Goal: Task Accomplishment & Management: Manage account settings

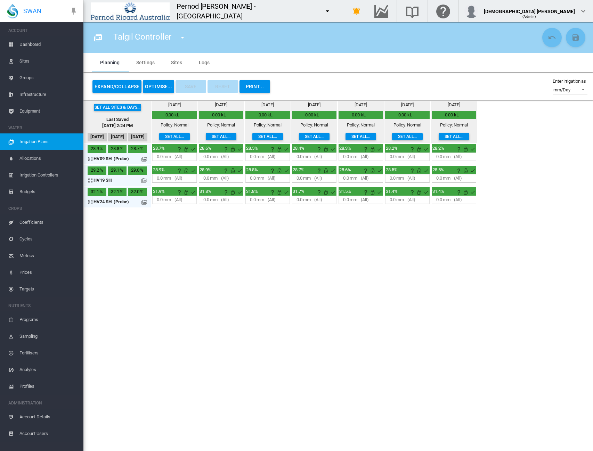
click at [323, 8] on md-icon "icon-menu-down" at bounding box center [327, 11] width 8 height 8
type input "****"
click at [275, 36] on span "Matanuska" at bounding box center [287, 37] width 26 height 6
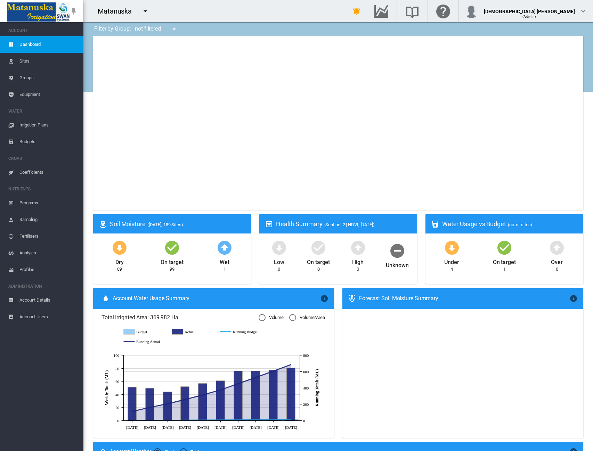
type input "**********"
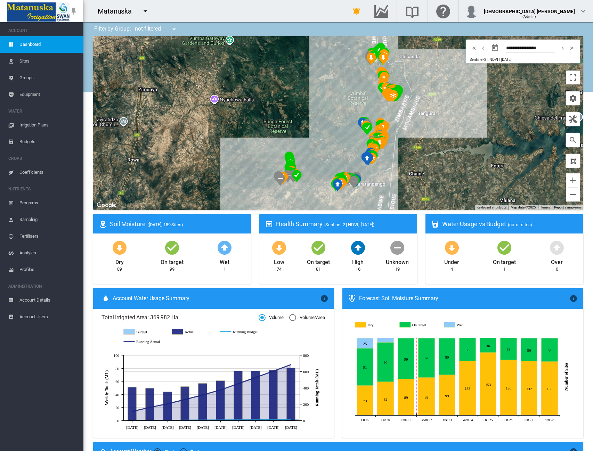
click at [31, 55] on span "Sites" at bounding box center [48, 61] width 58 height 17
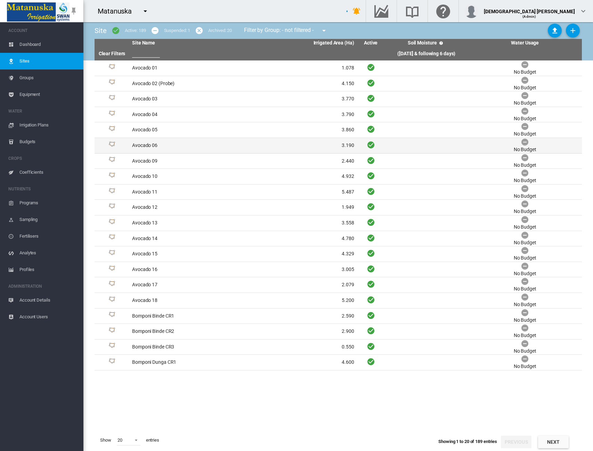
click at [162, 139] on td "Avocado 06" at bounding box center [186, 145] width 114 height 15
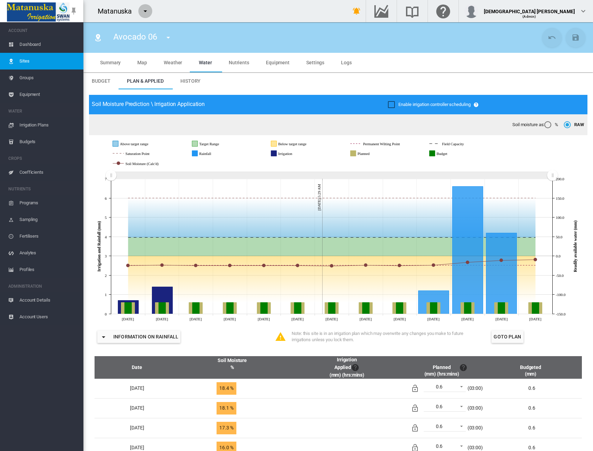
click at [145, 11] on md-icon "icon-menu-down" at bounding box center [145, 11] width 8 height 8
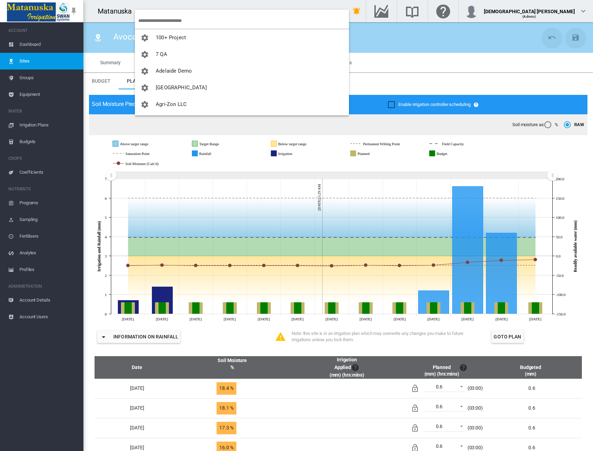
click at [150, 18] on input "search" at bounding box center [243, 21] width 211 height 16
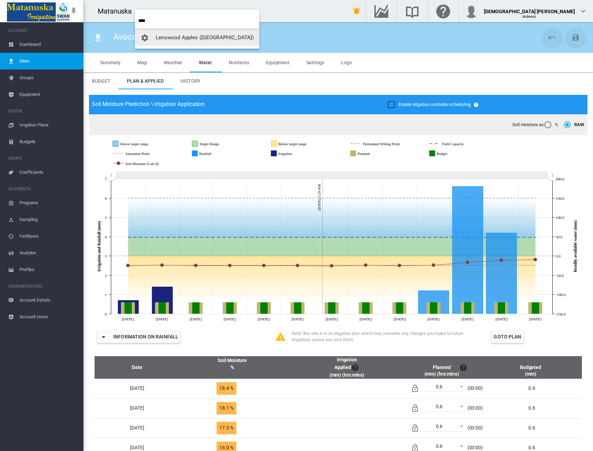
type input "****"
click at [169, 38] on span "Lenswood Apples ([GEOGRAPHIC_DATA])" at bounding box center [205, 37] width 98 height 6
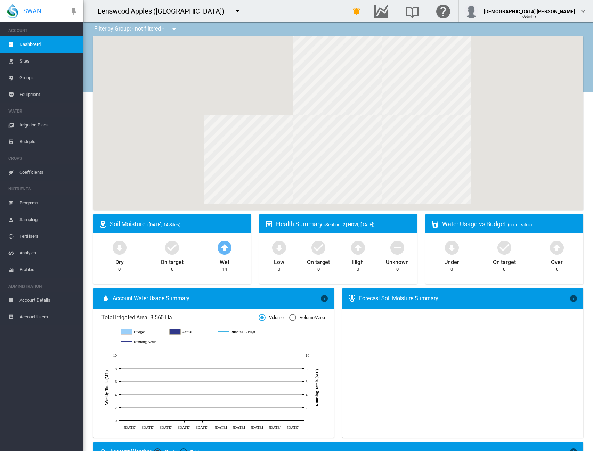
click at [26, 58] on span "Sites" at bounding box center [48, 61] width 58 height 17
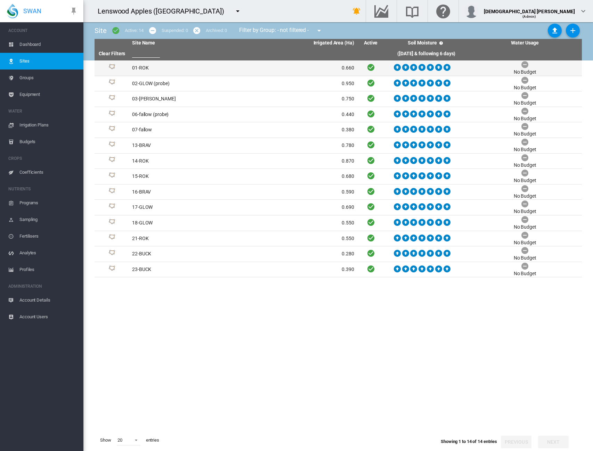
click at [164, 70] on td "01-ROK" at bounding box center [186, 67] width 114 height 15
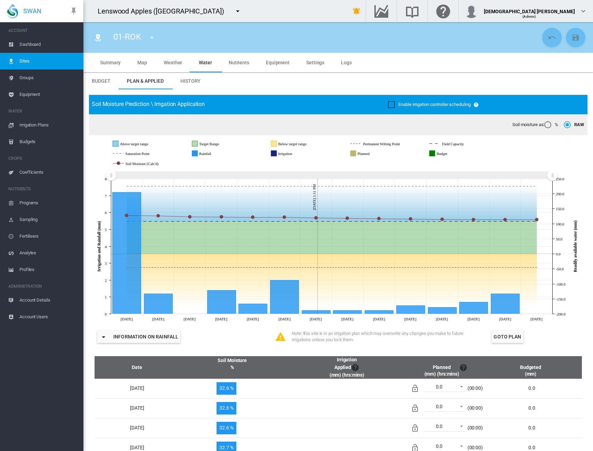
click at [311, 64] on span "Settings" at bounding box center [315, 63] width 18 height 6
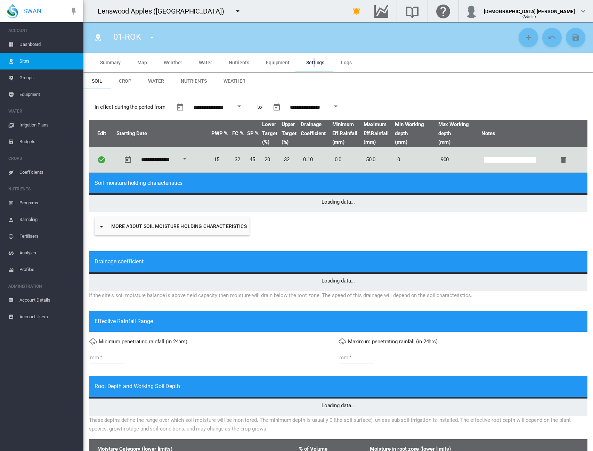
click at [245, 106] on button "Open calendar" at bounding box center [239, 106] width 13 height 13
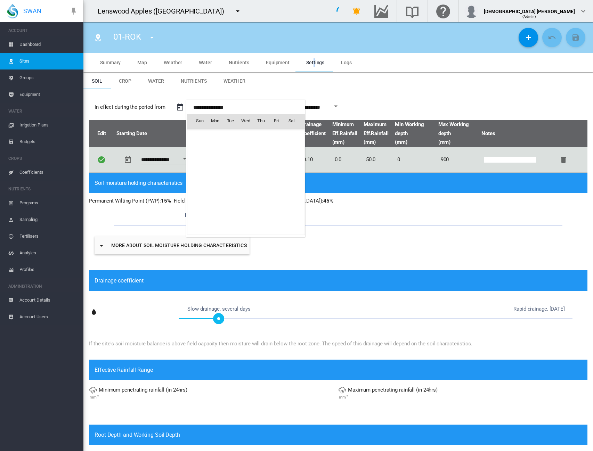
type input "*"
type input "**"
type input "****"
type input "**********"
type input "****"
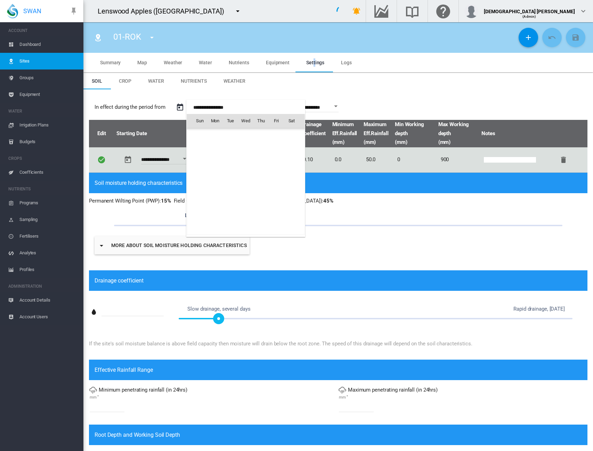
type input "***"
type input "****"
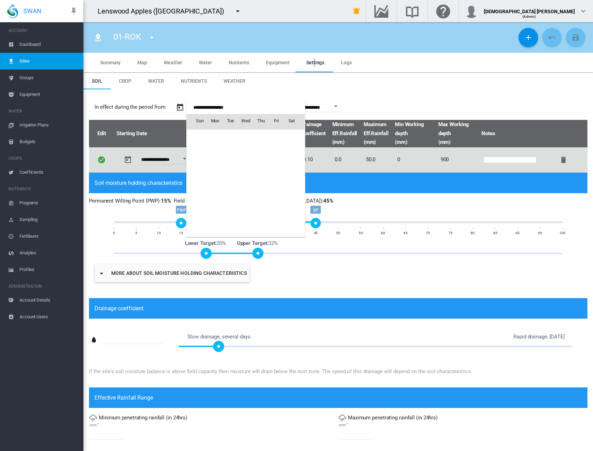
scroll to position [17317, 0]
click at [209, 138] on span "[DATE]" at bounding box center [202, 136] width 14 height 6
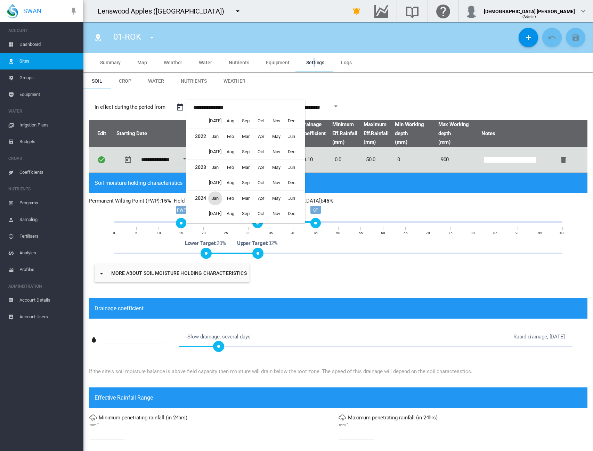
scroll to position [343, 0]
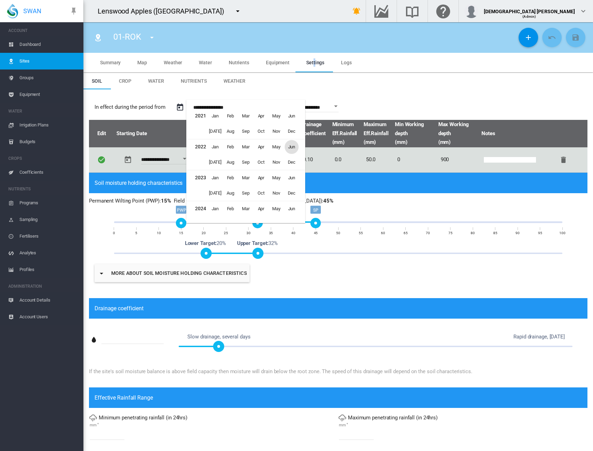
click at [295, 148] on span "Jun" at bounding box center [292, 147] width 14 height 14
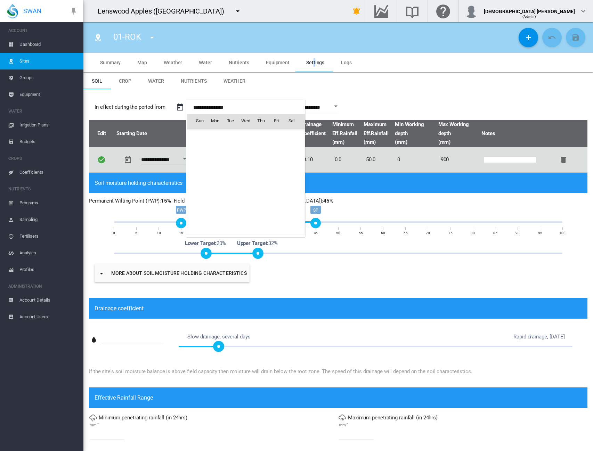
scroll to position [13725, 0]
click at [243, 134] on span "1" at bounding box center [246, 136] width 14 height 14
type input "**********"
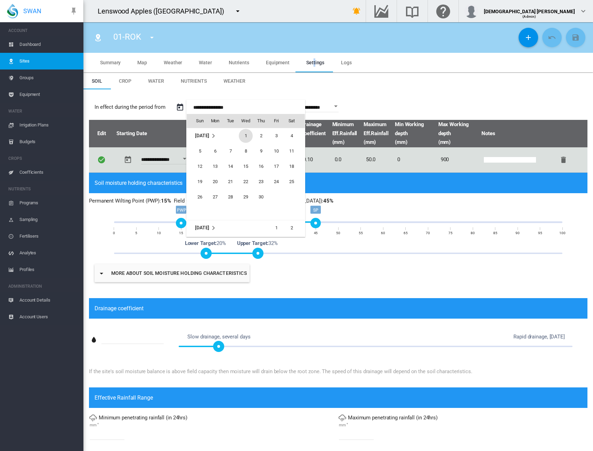
type input "**********"
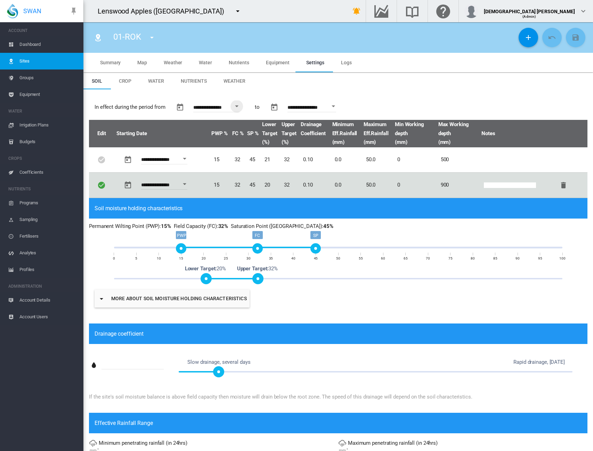
click at [455, 80] on md-tabs-canvas "Soil Crop Water Nutrients Weather Soil Crop Water Nutrients Weather" at bounding box center [338, 81] width 510 height 17
click at [524, 35] on md-icon "icon-plus" at bounding box center [528, 37] width 8 height 8
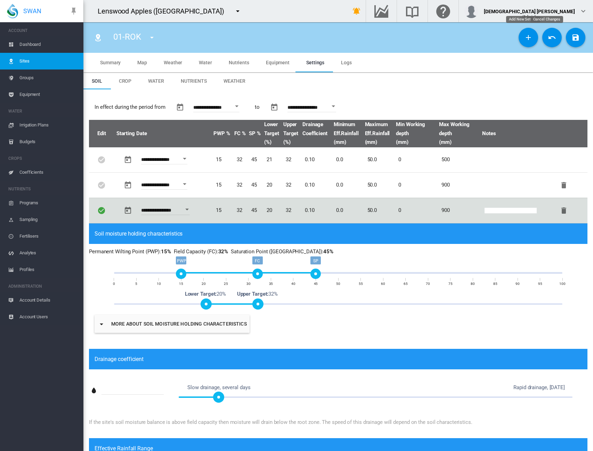
click at [542, 41] on button "Cancel Changes" at bounding box center [551, 37] width 19 height 19
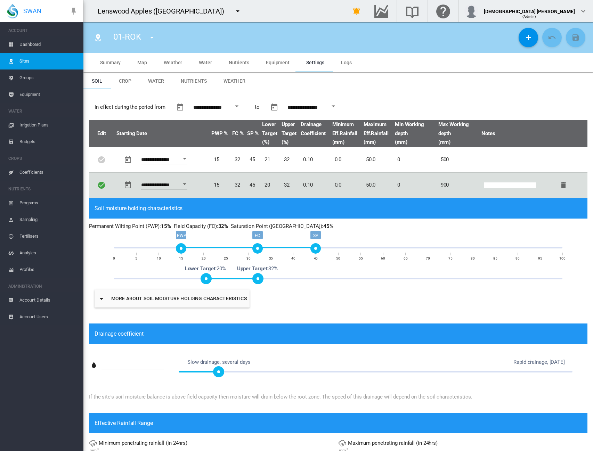
click at [420, 94] on div "**********" at bounding box center [338, 440] width 510 height 703
click at [234, 12] on md-icon "icon-menu-down" at bounding box center [238, 11] width 8 height 8
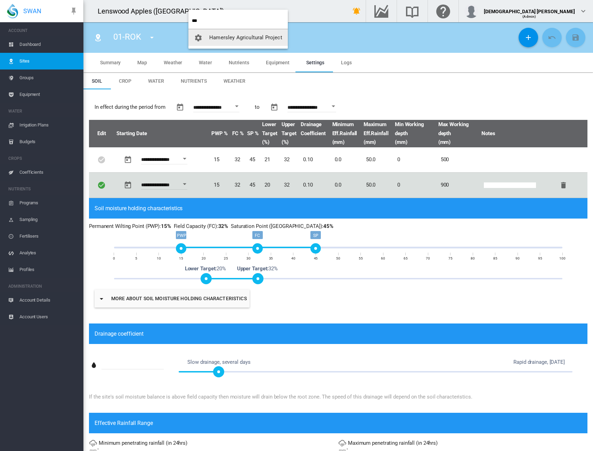
type input "***"
click at [223, 35] on span "Hamersley Agricultural Project" at bounding box center [245, 37] width 73 height 6
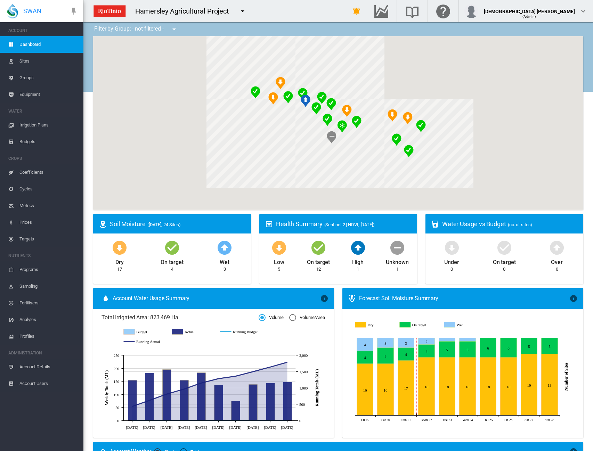
click at [28, 58] on span "Sites" at bounding box center [48, 61] width 58 height 17
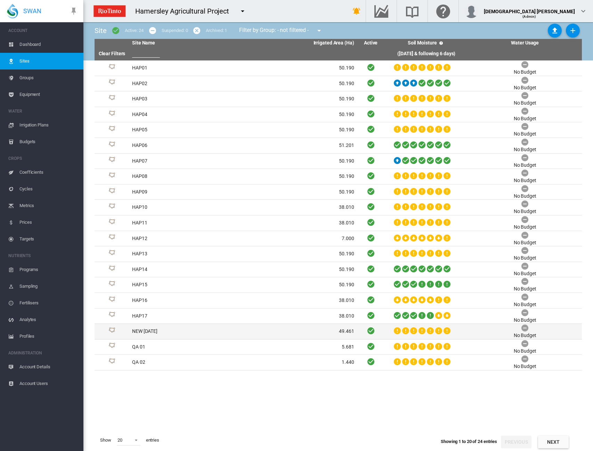
click at [193, 335] on td "NEW [DATE]" at bounding box center [186, 331] width 114 height 15
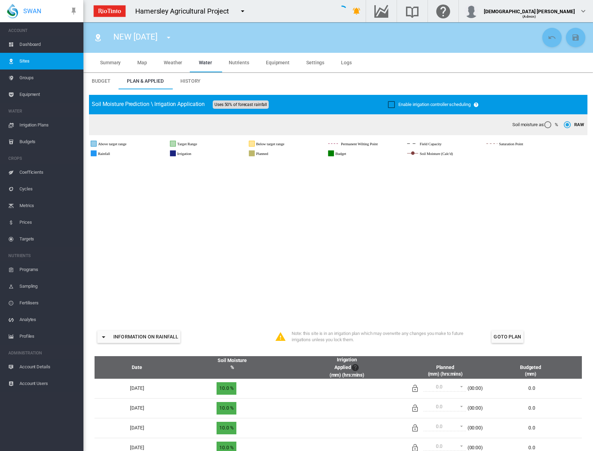
click at [316, 64] on span "Settings" at bounding box center [315, 63] width 18 height 6
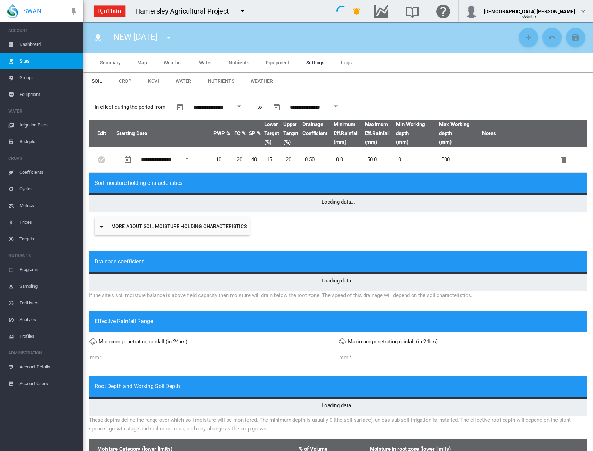
click at [157, 82] on span "KCVI" at bounding box center [153, 81] width 11 height 6
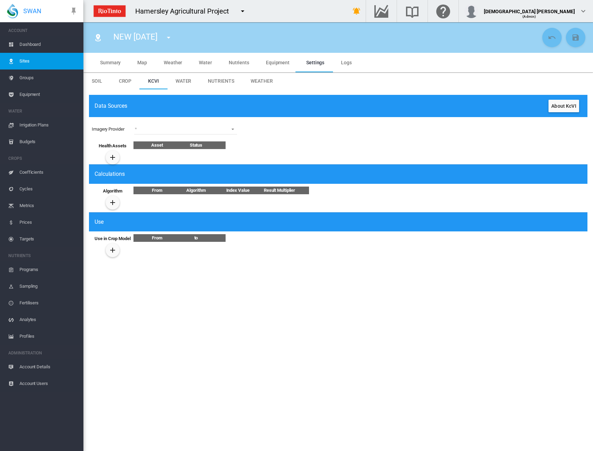
type input "*"
type input "**"
type input "****"
type input "*******"
type input "******"
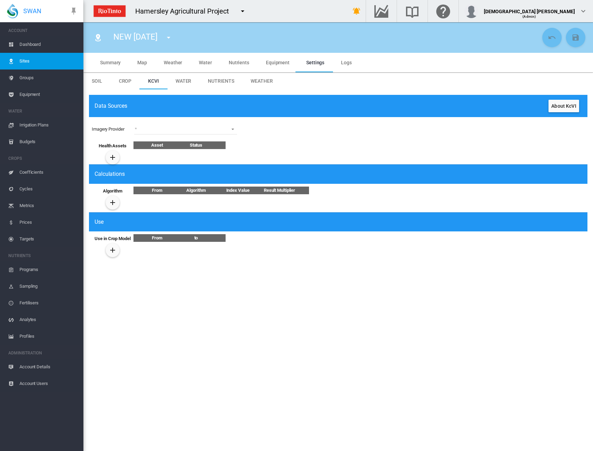
type input "***"
type input "**"
type input "******"
click at [216, 132] on md-select "Sentinel-2 Planet" at bounding box center [185, 129] width 103 height 10
drag, startPoint x: 213, startPoint y: 133, endPoint x: 161, endPoint y: 148, distance: 54.2
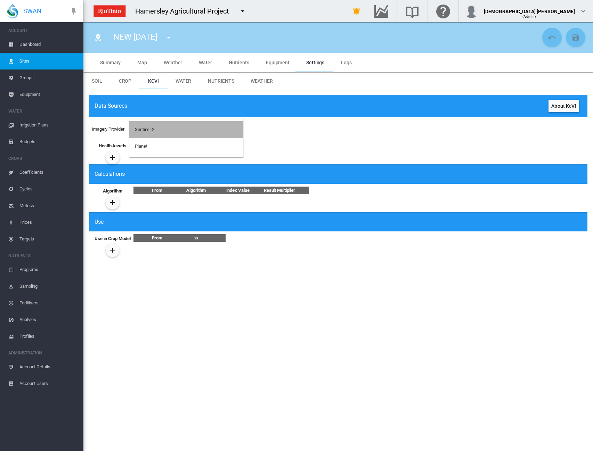
click at [213, 133] on md-option "Sentinel-2" at bounding box center [186, 129] width 114 height 17
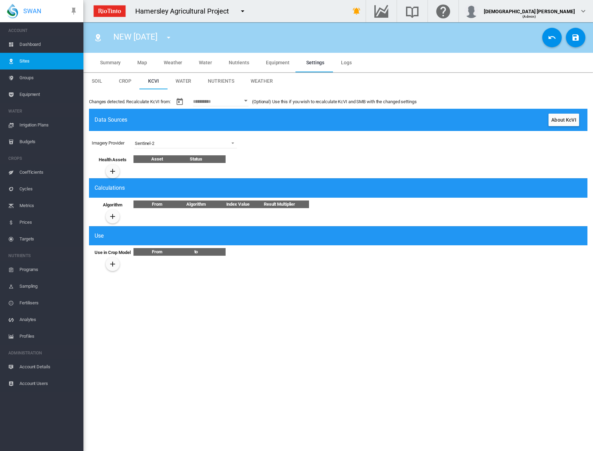
click at [113, 173] on md-icon "icon-plus" at bounding box center [112, 171] width 8 height 8
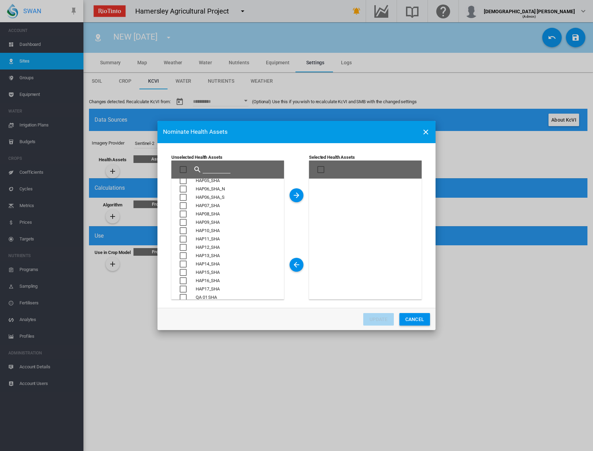
scroll to position [40, 0]
click at [418, 321] on button "Cancel" at bounding box center [414, 319] width 31 height 13
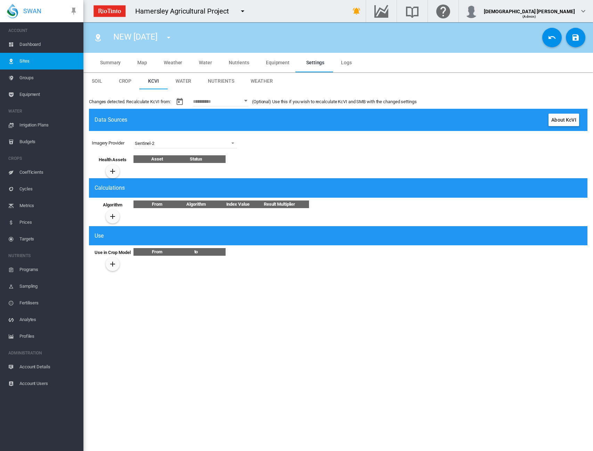
click at [47, 64] on span "Sites" at bounding box center [48, 61] width 58 height 17
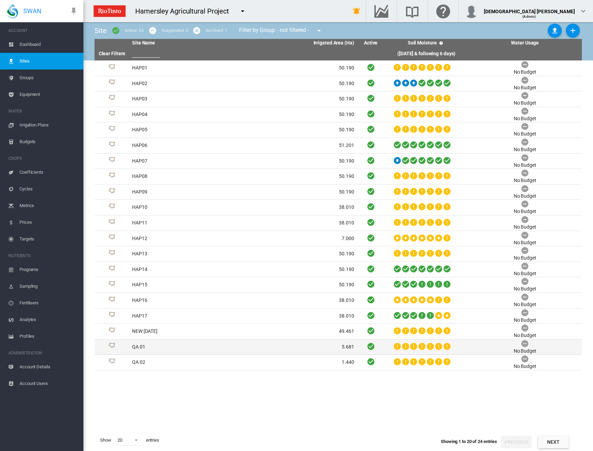
click at [192, 347] on td "QA 01" at bounding box center [186, 347] width 114 height 15
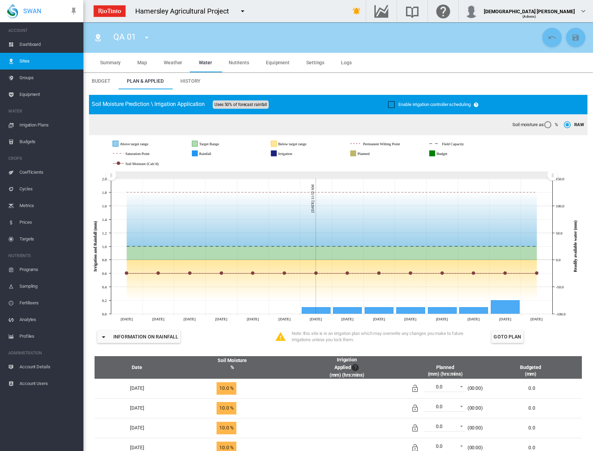
click at [281, 65] on span "Equipment" at bounding box center [278, 63] width 24 height 6
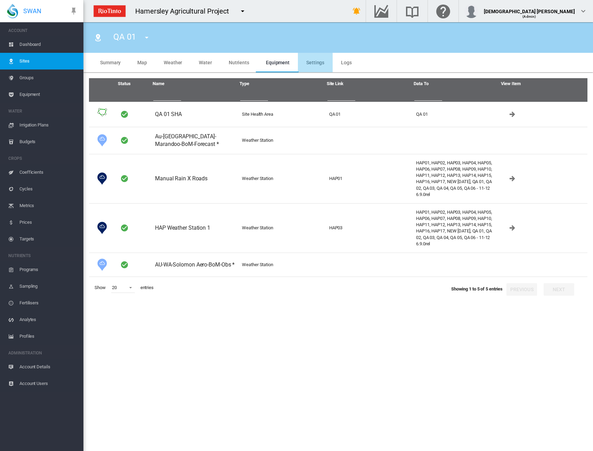
click at [306, 65] on span "Settings" at bounding box center [315, 63] width 18 height 6
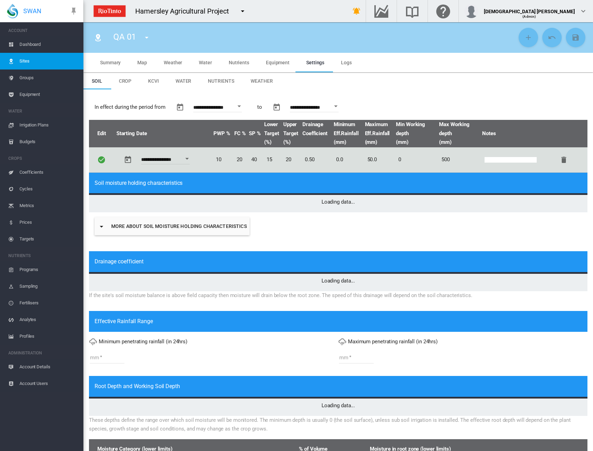
type input "*"
type input "**"
type input "*****"
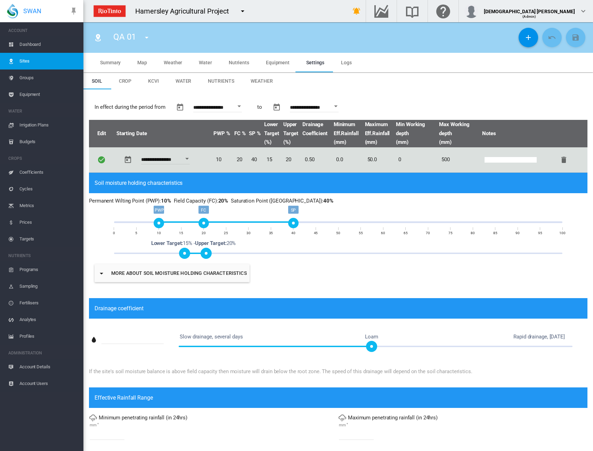
click at [152, 81] on span "KCVI" at bounding box center [153, 81] width 11 height 6
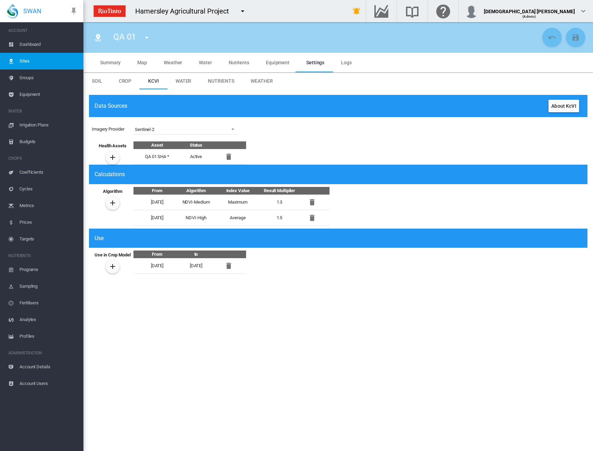
click at [311, 222] on button "button" at bounding box center [312, 218] width 14 height 14
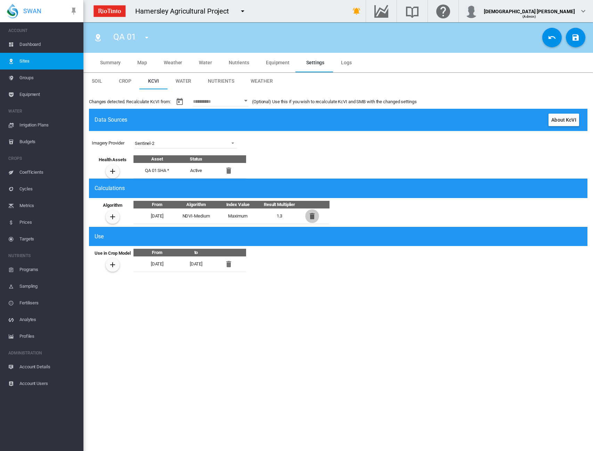
click at [314, 216] on md-icon "icon-delete" at bounding box center [312, 216] width 8 height 8
click at [112, 217] on md-icon "icon-plus" at bounding box center [112, 217] width 8 height 8
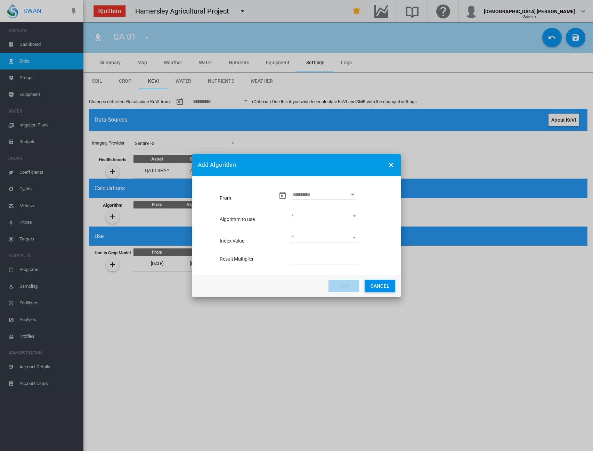
click at [309, 194] on input "Enter Date" at bounding box center [323, 194] width 63 height 10
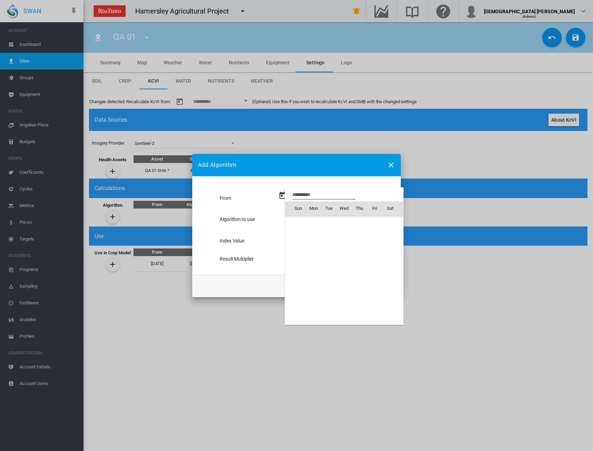
scroll to position [17317, 0]
click at [298, 285] on span "21" at bounding box center [298, 285] width 14 height 14
type input "**********"
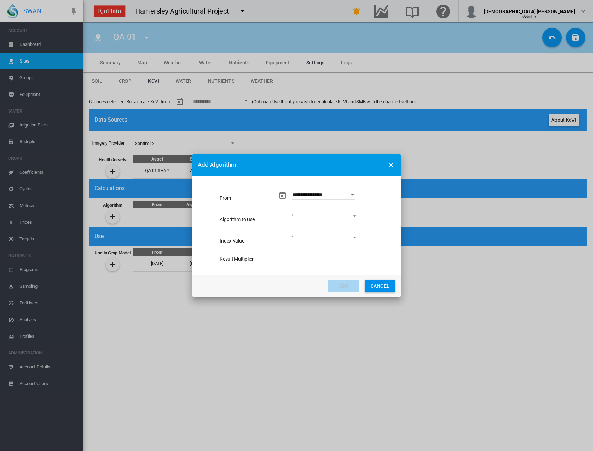
click at [315, 214] on md-select "GNDVI Sugar NDVI Wine grapes mid-season NDVI-High NDVI-Low NDVI-Medium No algor…" at bounding box center [325, 216] width 68 height 10
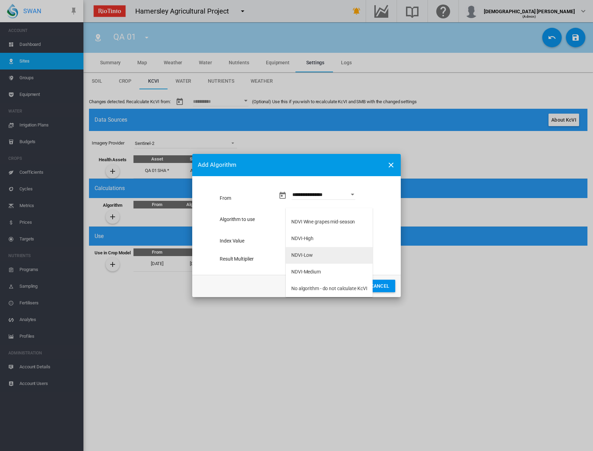
scroll to position [0, 0]
click at [330, 262] on md-option "NDVI-Low" at bounding box center [329, 266] width 87 height 17
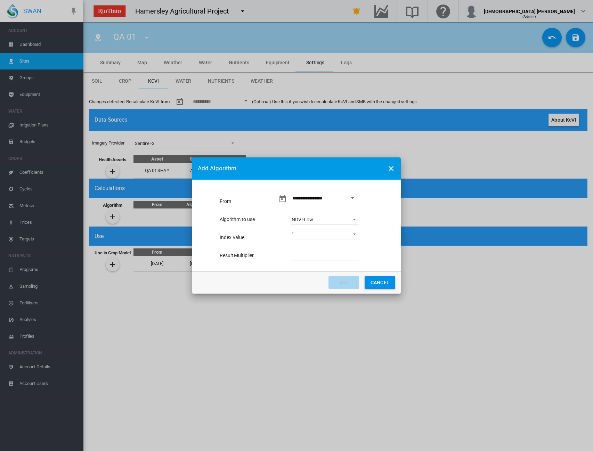
click at [318, 234] on md-select "Minimum Average Maximum" at bounding box center [325, 234] width 68 height 10
click at [316, 249] on md-option "Average" at bounding box center [325, 251] width 79 height 17
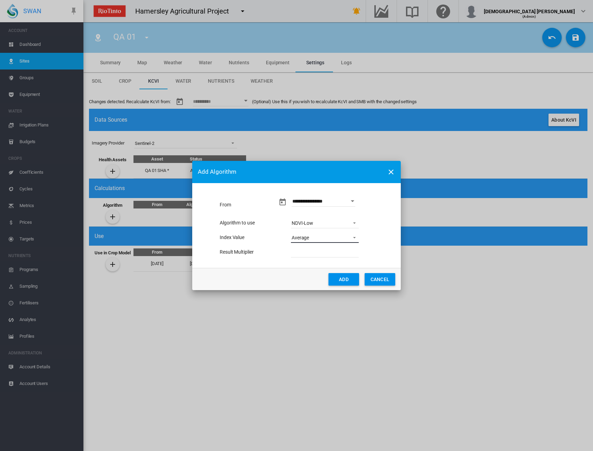
click at [318, 240] on span "Average" at bounding box center [319, 238] width 55 height 7
click at [316, 257] on md-option "Maximum" at bounding box center [325, 254] width 79 height 17
click at [314, 240] on span "Maximum" at bounding box center [319, 238] width 55 height 7
click at [314, 208] on md-option "Minimum" at bounding box center [325, 204] width 79 height 17
click at [335, 279] on button "Add" at bounding box center [343, 279] width 31 height 13
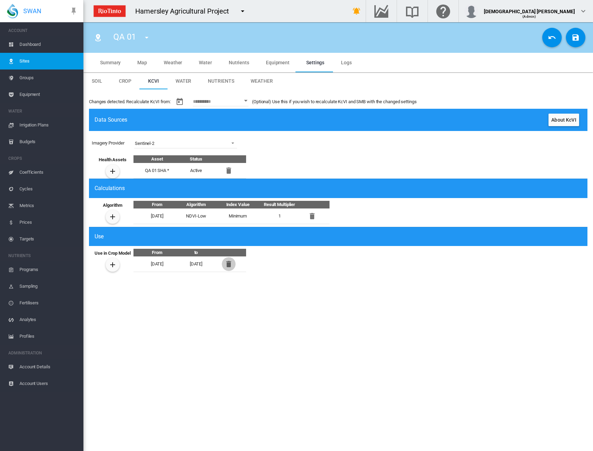
click at [231, 264] on md-icon "icon-delete" at bounding box center [229, 264] width 8 height 8
click at [547, 37] on button "Cancel Changes" at bounding box center [551, 37] width 19 height 19
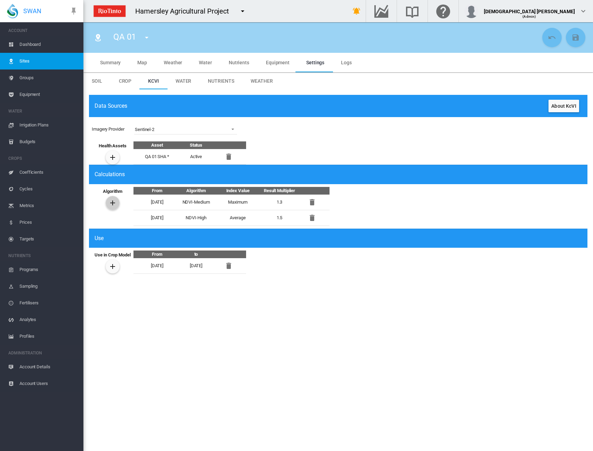
click at [111, 201] on md-icon "icon-plus" at bounding box center [112, 203] width 8 height 8
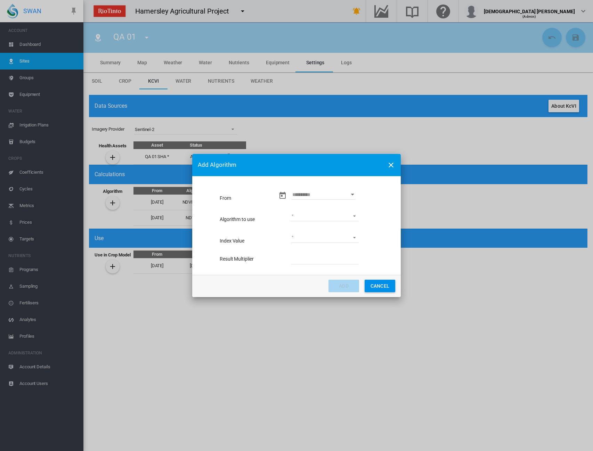
click at [326, 193] on input "Enter Date" at bounding box center [323, 194] width 63 height 10
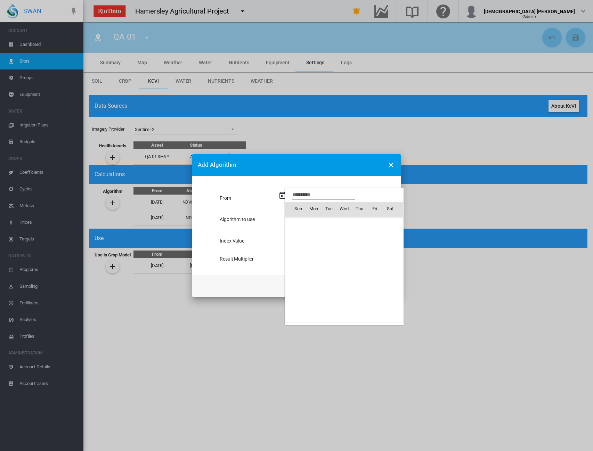
scroll to position [17317, 0]
click at [295, 287] on span "21" at bounding box center [298, 285] width 14 height 14
type input "**********"
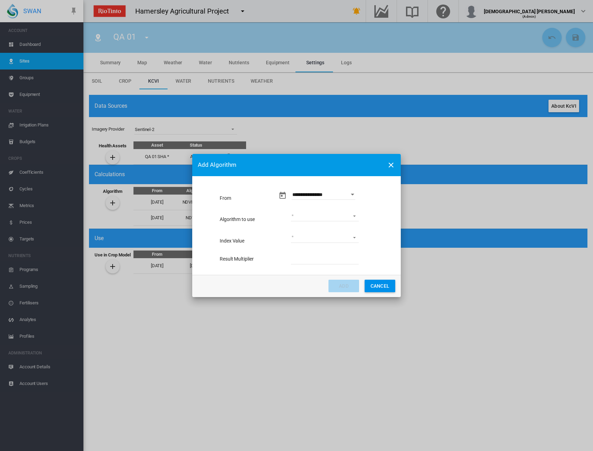
click at [308, 221] on md-select "GNDVI Sugar NDVI Wine grapes mid-season NDVI-High NDVI-Low NDVI-Medium No algor…" at bounding box center [325, 216] width 68 height 10
drag, startPoint x: 302, startPoint y: 266, endPoint x: 301, endPoint y: 247, distance: 18.4
click at [302, 266] on div "NDVI-Low" at bounding box center [302, 266] width 22 height 7
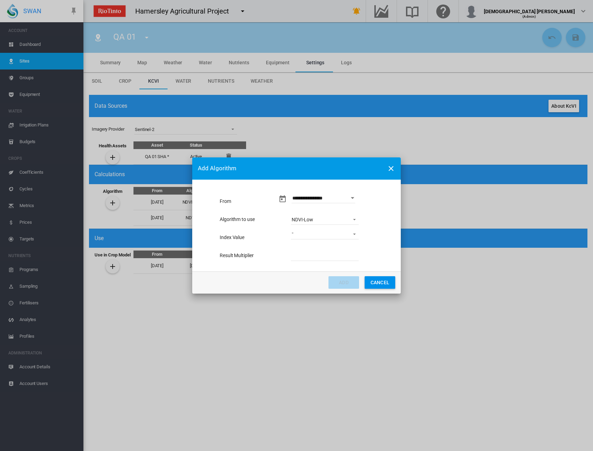
click at [301, 234] on md-select "Minimum Average Maximum" at bounding box center [325, 234] width 68 height 10
click at [300, 236] on div "Minimum" at bounding box center [301, 234] width 20 height 7
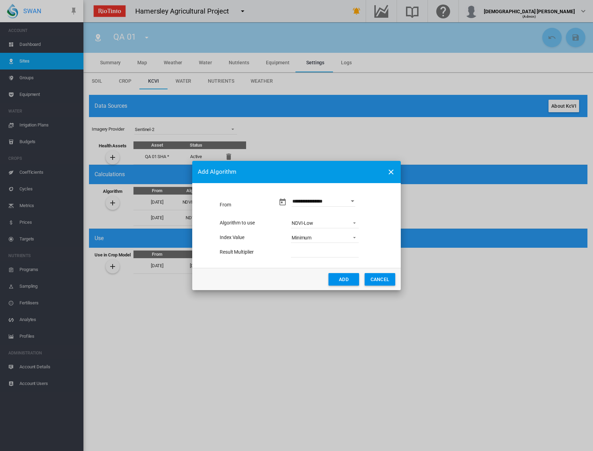
drag, startPoint x: 308, startPoint y: 255, endPoint x: 262, endPoint y: 254, distance: 46.6
click at [262, 254] on div "Result Multiplier *" at bounding box center [306, 252] width 173 height 15
type input "***"
drag, startPoint x: 360, startPoint y: 280, endPoint x: 356, endPoint y: 281, distance: 3.9
click at [359, 280] on md-dialog-actions "Add Cancel" at bounding box center [296, 279] width 209 height 22
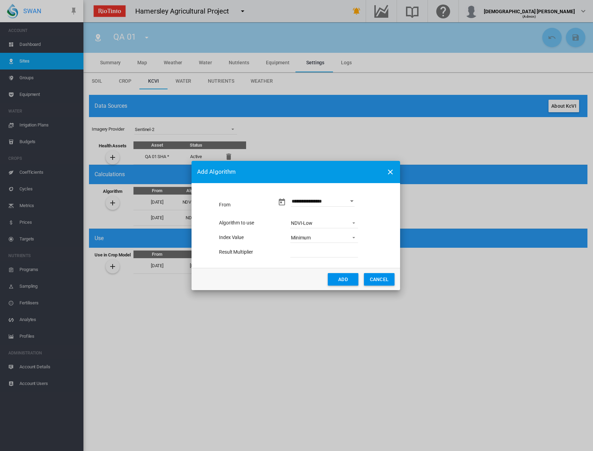
click at [355, 280] on button "Add" at bounding box center [343, 279] width 31 height 13
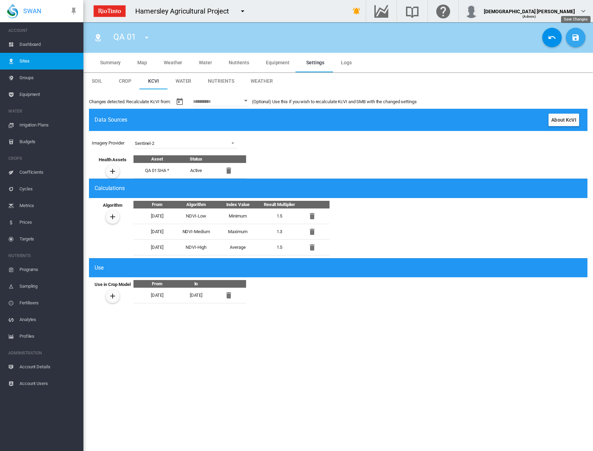
click at [577, 42] on button "Save Changes" at bounding box center [575, 37] width 19 height 19
click at [241, 60] on span "Nutrients" at bounding box center [239, 63] width 21 height 6
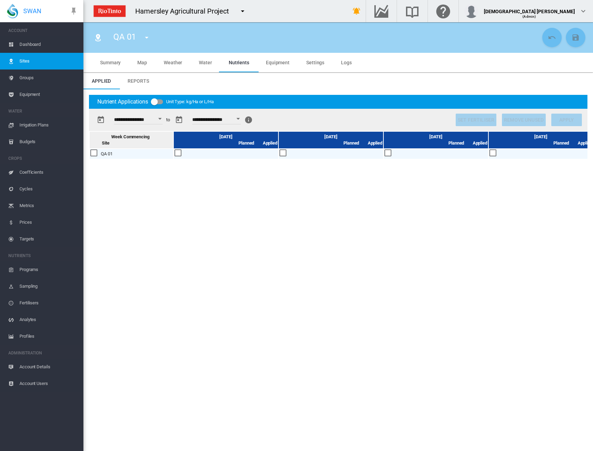
click at [283, 151] on div at bounding box center [283, 153] width 8 height 8
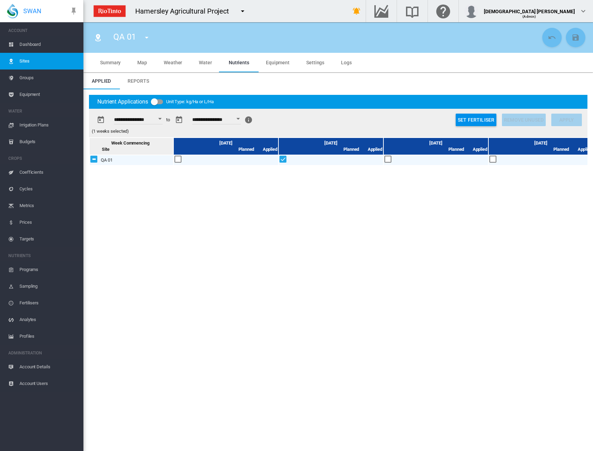
click at [494, 159] on div at bounding box center [493, 160] width 8 height 8
click at [311, 65] on md-tab-item "Settings" at bounding box center [315, 62] width 35 height 19
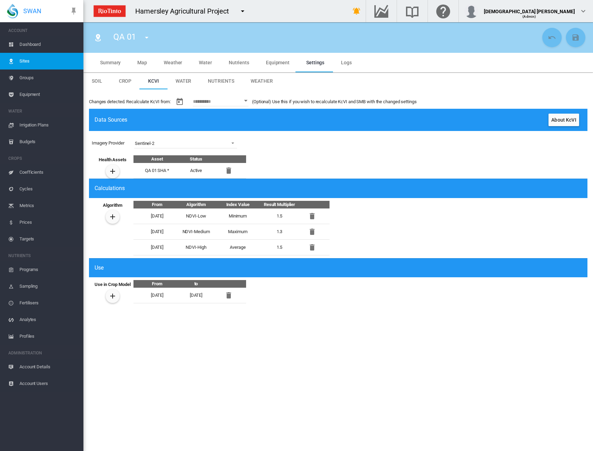
click at [254, 82] on span "Weather" at bounding box center [262, 81] width 22 height 6
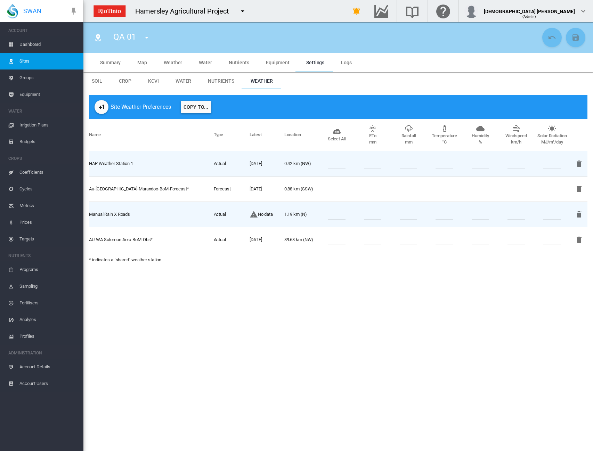
click at [105, 108] on md-icon "icon-plus-one" at bounding box center [101, 107] width 8 height 8
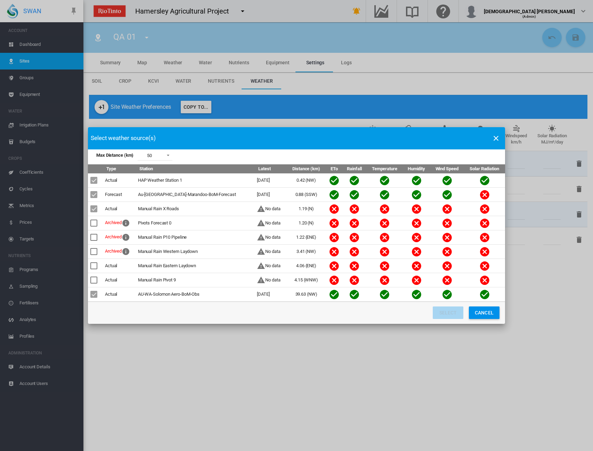
click at [169, 157] on span "Max Distance ..." at bounding box center [166, 155] width 8 height 6
click at [167, 172] on md-option "100" at bounding box center [156, 172] width 47 height 17
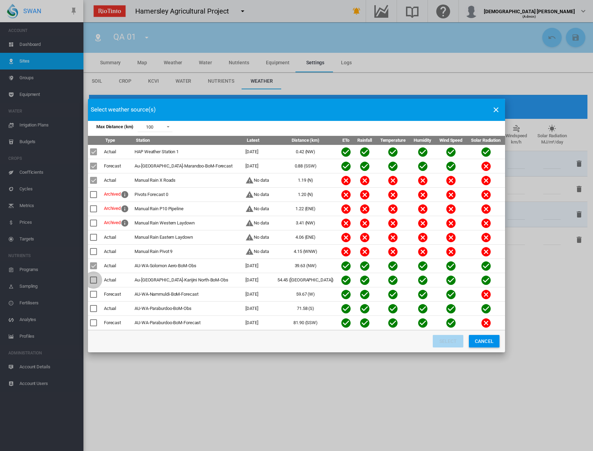
click at [97, 279] on div "Max Distance ..." at bounding box center [93, 280] width 7 height 7
click at [446, 342] on button "Select" at bounding box center [448, 341] width 31 height 13
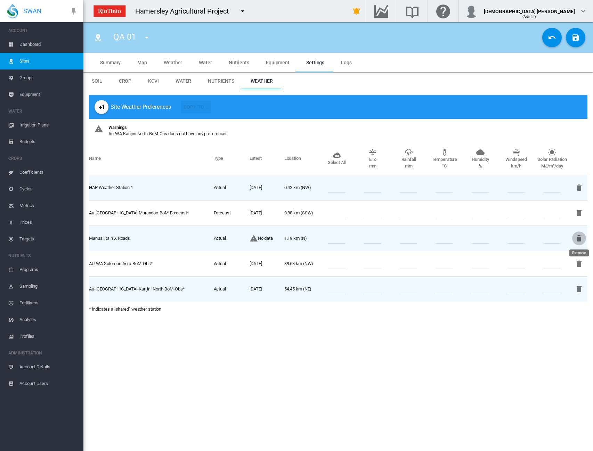
click at [580, 237] on md-icon "icon-delete" at bounding box center [579, 238] width 8 height 8
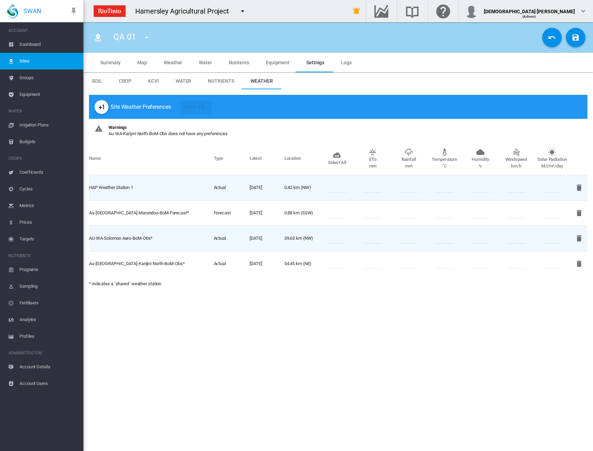
click at [338, 263] on input "number" at bounding box center [336, 264] width 17 height 10
click at [340, 188] on input "number" at bounding box center [336, 187] width 17 height 10
type input "*"
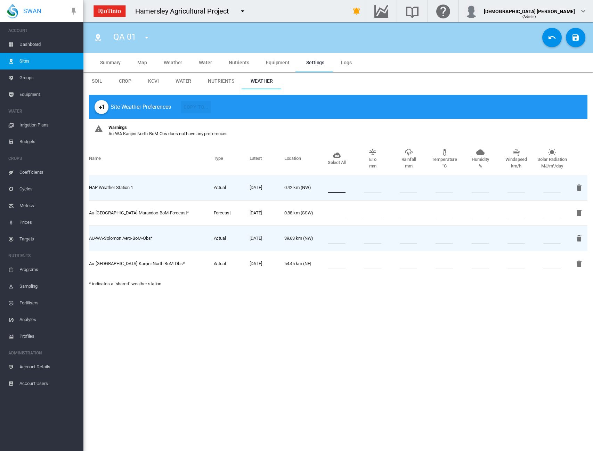
type input "*"
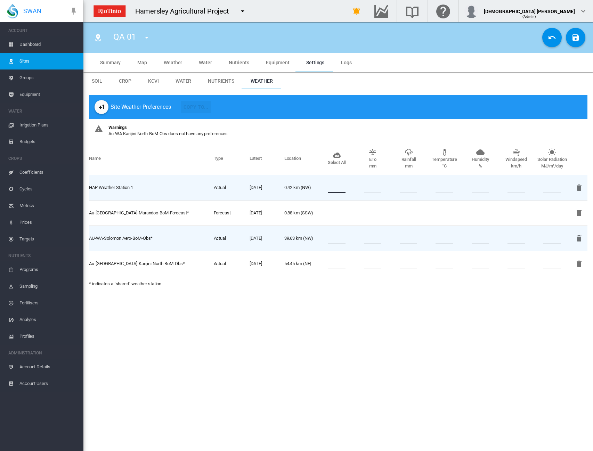
click at [336, 260] on input "number" at bounding box center [336, 264] width 17 height 10
click at [337, 239] on input "*" at bounding box center [336, 238] width 17 height 10
type input "*"
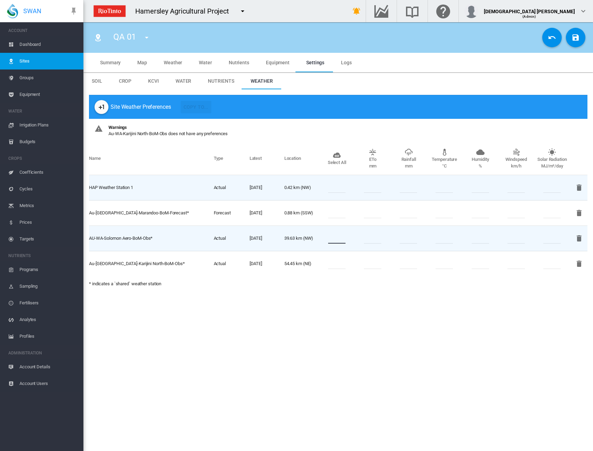
type input "*"
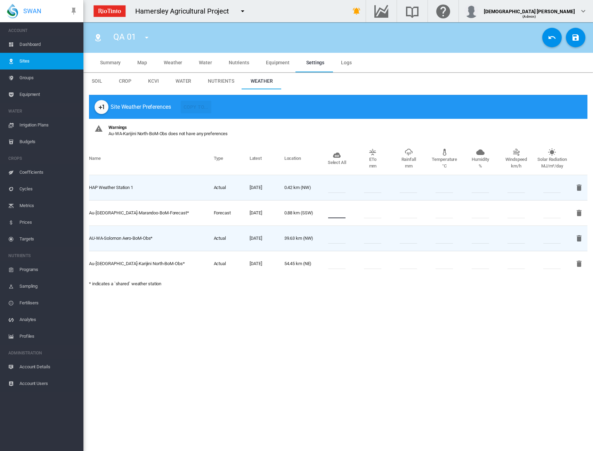
click at [333, 212] on input "*" at bounding box center [336, 213] width 17 height 10
type input "*"
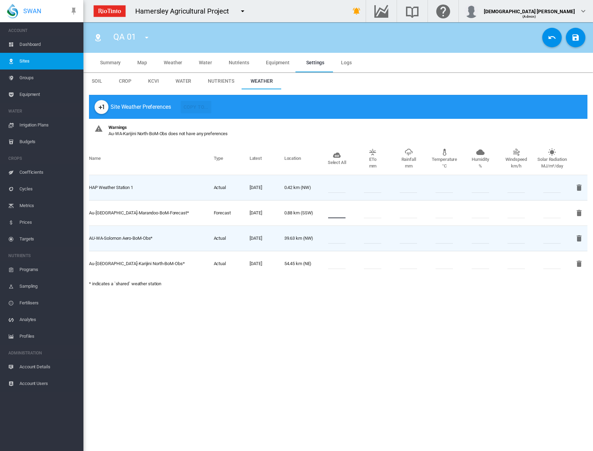
type input "*"
click at [337, 261] on input "number" at bounding box center [336, 264] width 17 height 10
type input "*"
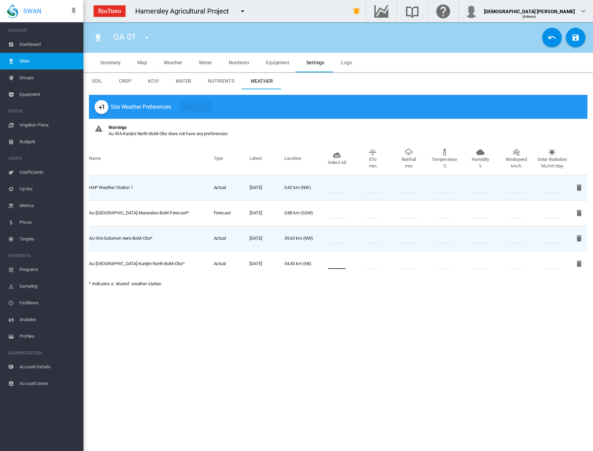
type input "*"
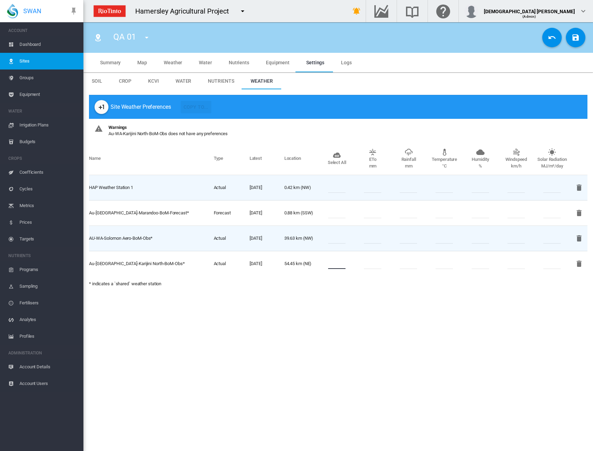
type input "*"
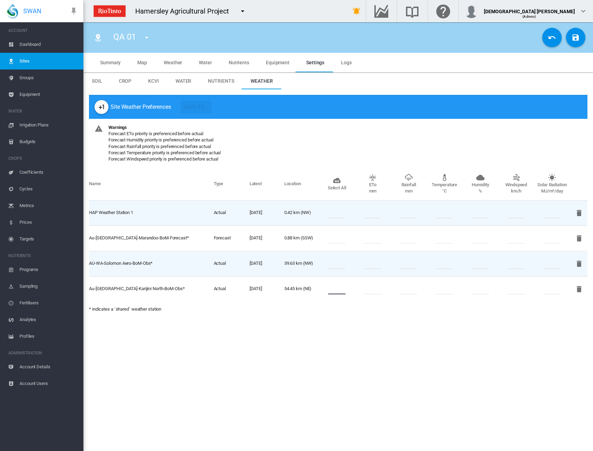
type input "*"
click at [572, 34] on md-icon "icon-content-save" at bounding box center [575, 37] width 8 height 8
click at [473, 369] on section "QA 01 HAP01 HAP02 HAP03 HAP04" at bounding box center [338, 236] width 510 height 429
